Goal: Submit feedback/report problem

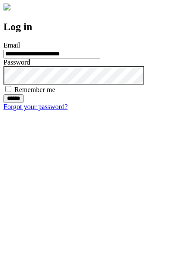
click at [24, 103] on input "******" at bounding box center [13, 98] width 20 height 9
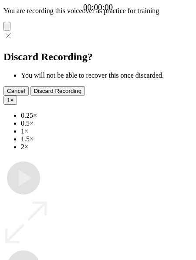
type input "**********"
